Goal: Register for event/course

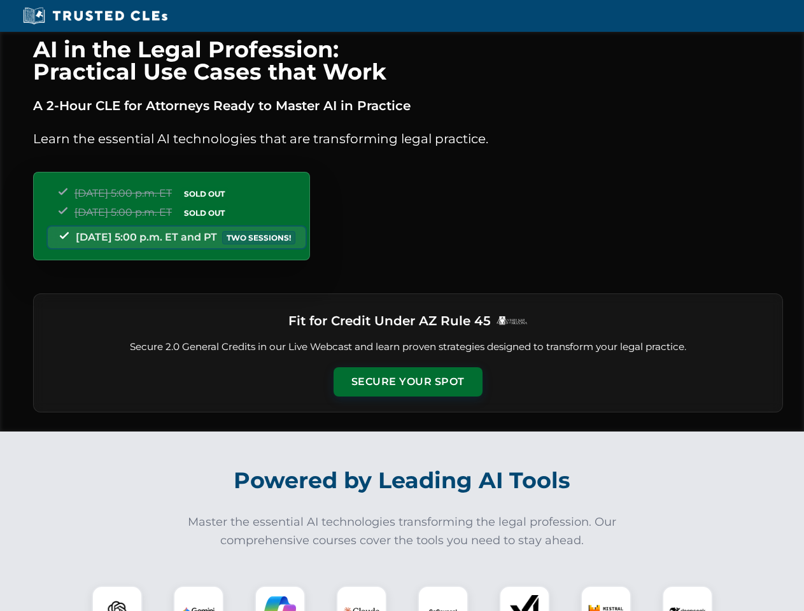
click at [407, 382] on button "Secure Your Spot" at bounding box center [408, 381] width 149 height 29
click at [117, 599] on img at bounding box center [117, 611] width 37 height 37
